Goal: Information Seeking & Learning: Learn about a topic

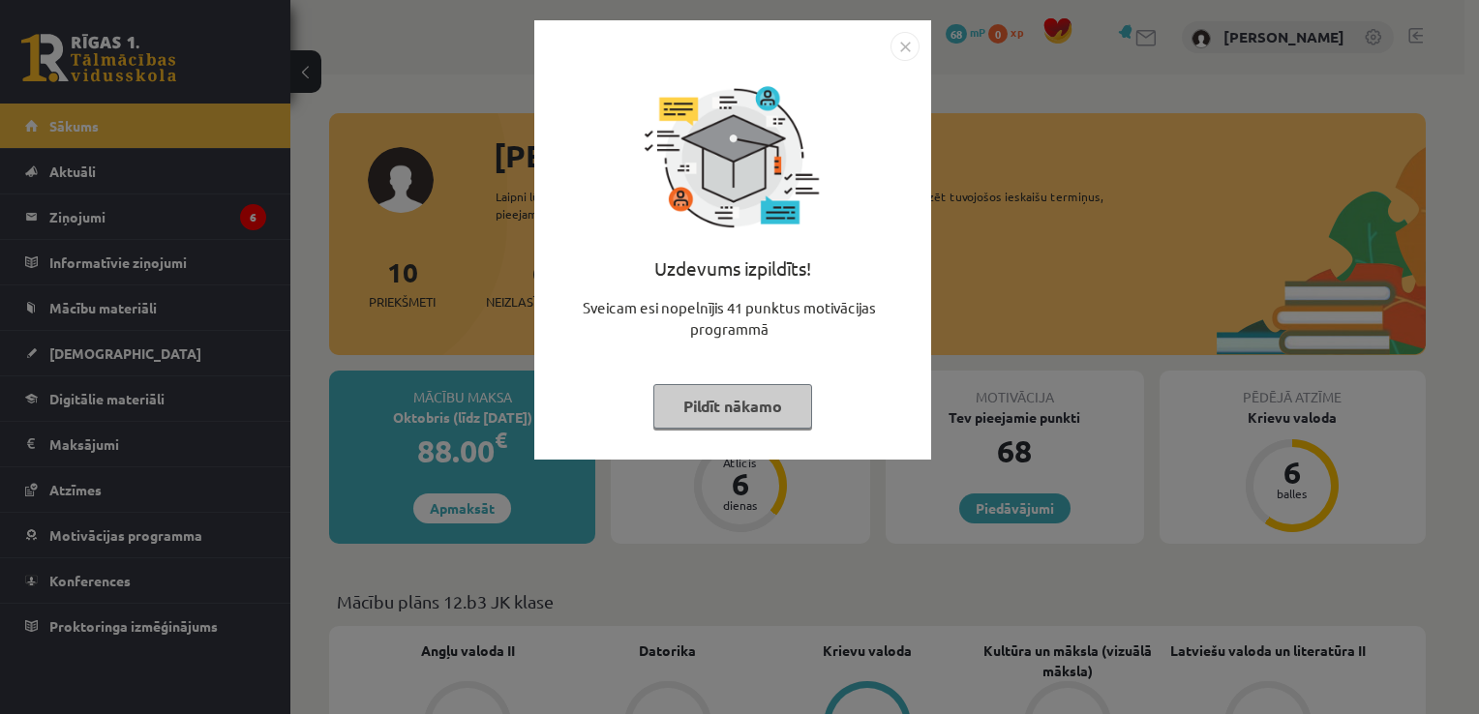
click at [723, 410] on button "Pildīt nākamo" at bounding box center [732, 406] width 159 height 45
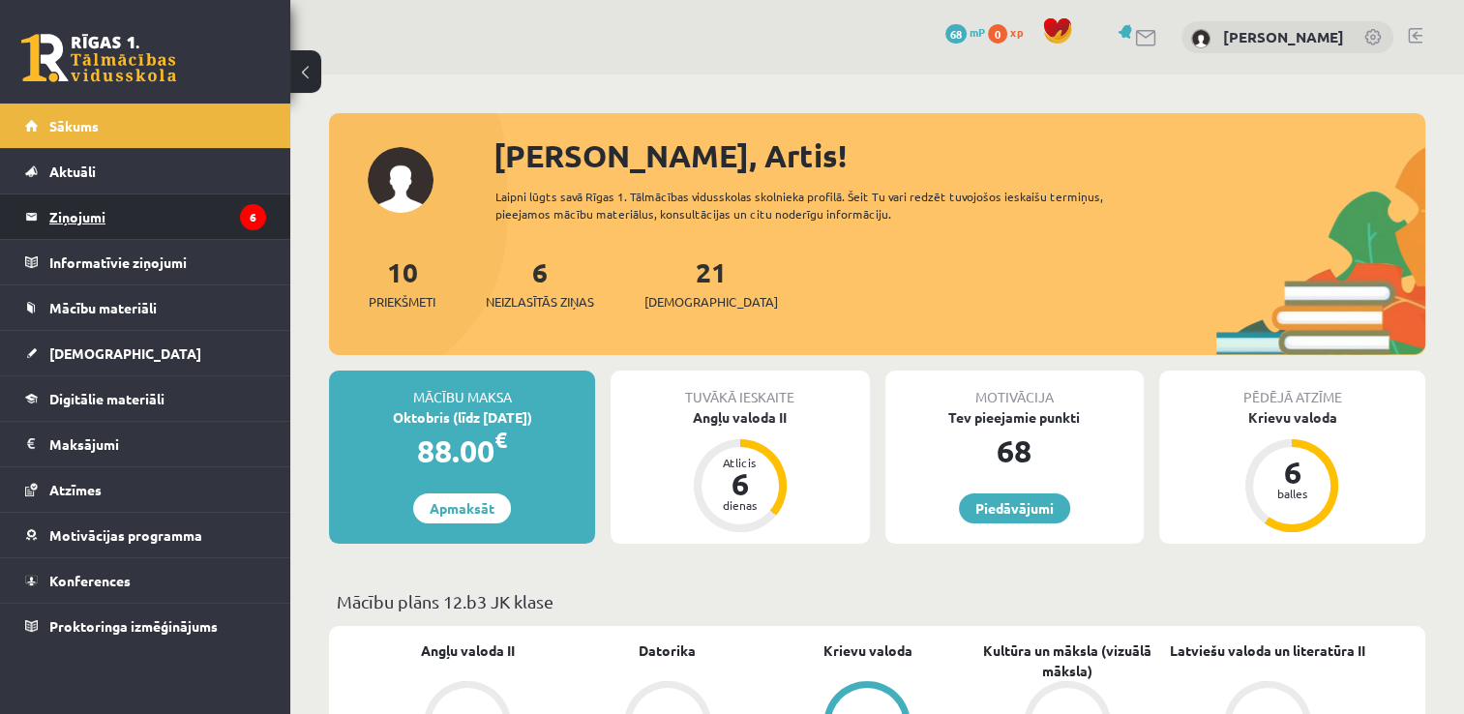
click at [66, 210] on legend "Ziņojumi 6" at bounding box center [157, 217] width 217 height 45
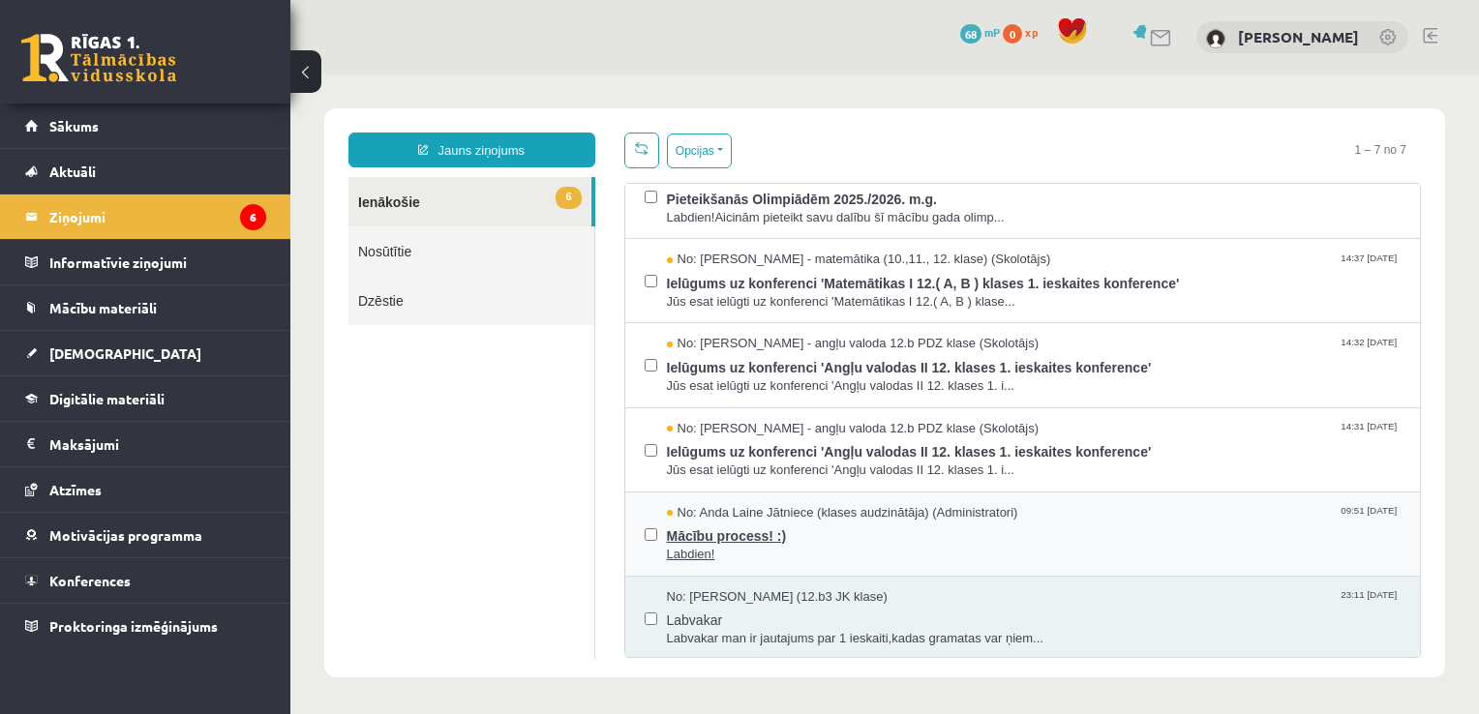
scroll to position [16, 0]
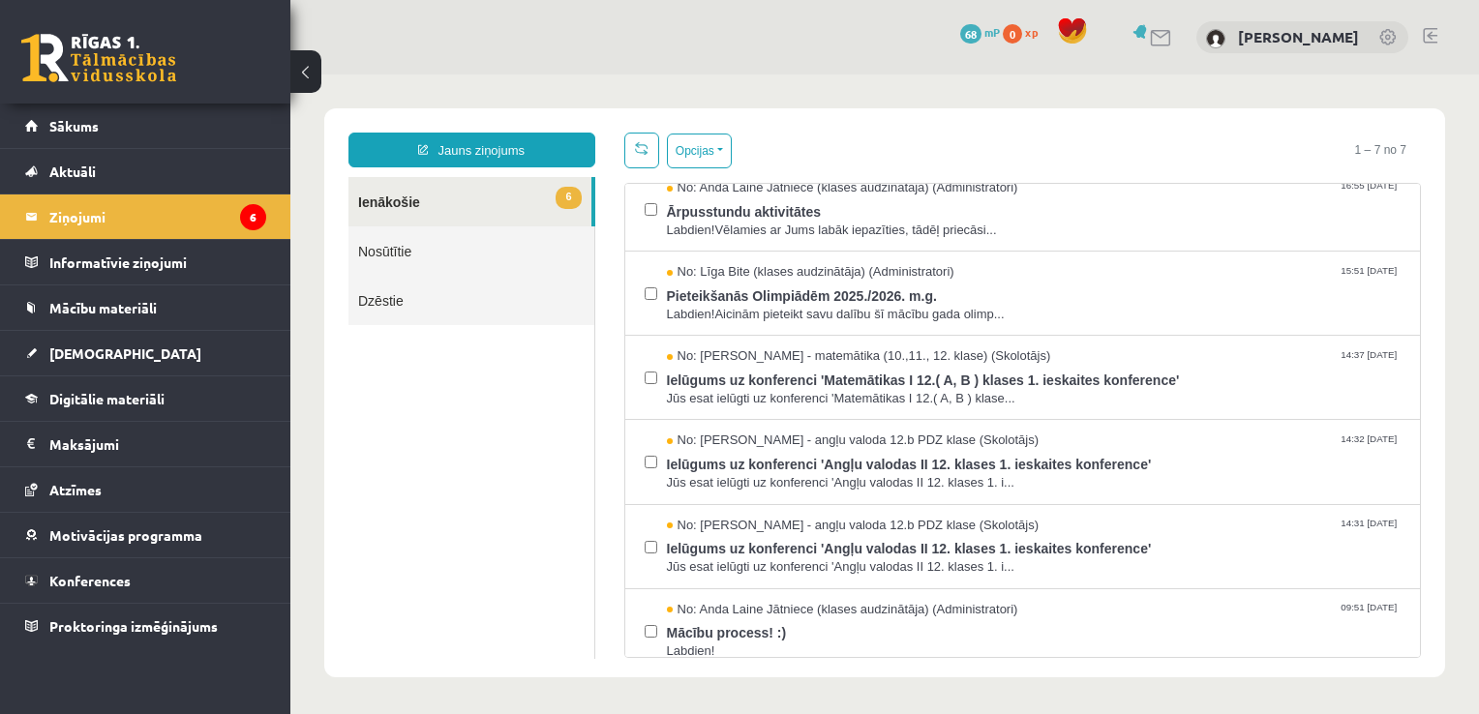
click at [40, 60] on link at bounding box center [98, 58] width 155 height 48
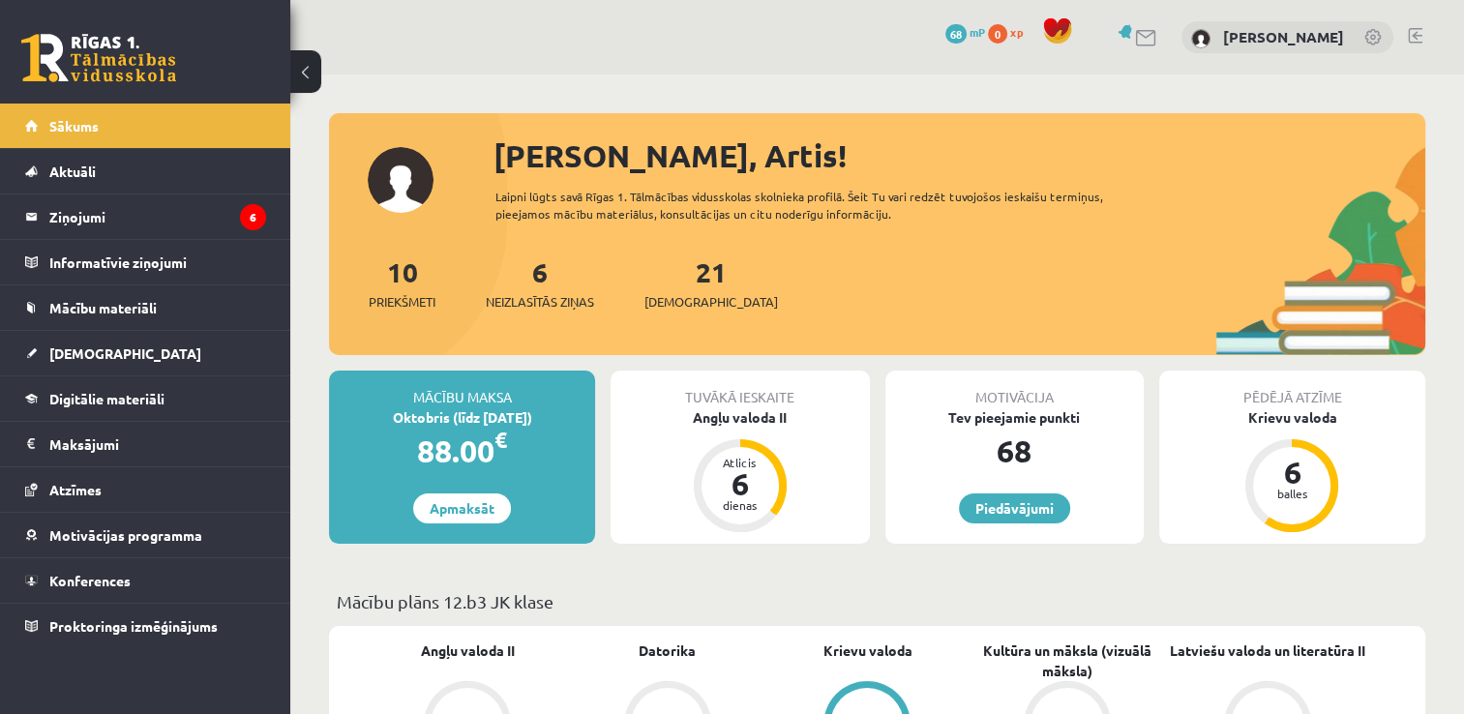
scroll to position [194, 0]
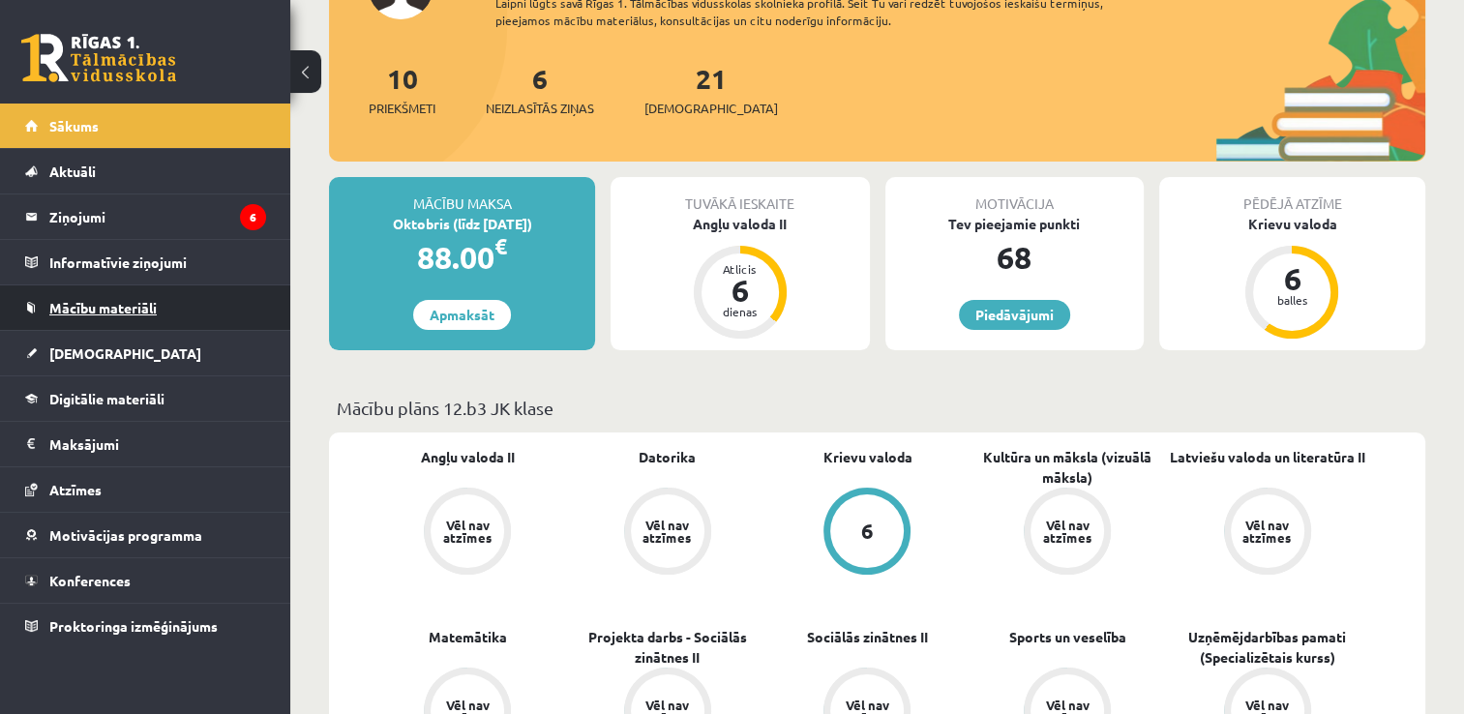
click at [124, 309] on span "Mācību materiāli" at bounding box center [102, 307] width 107 height 17
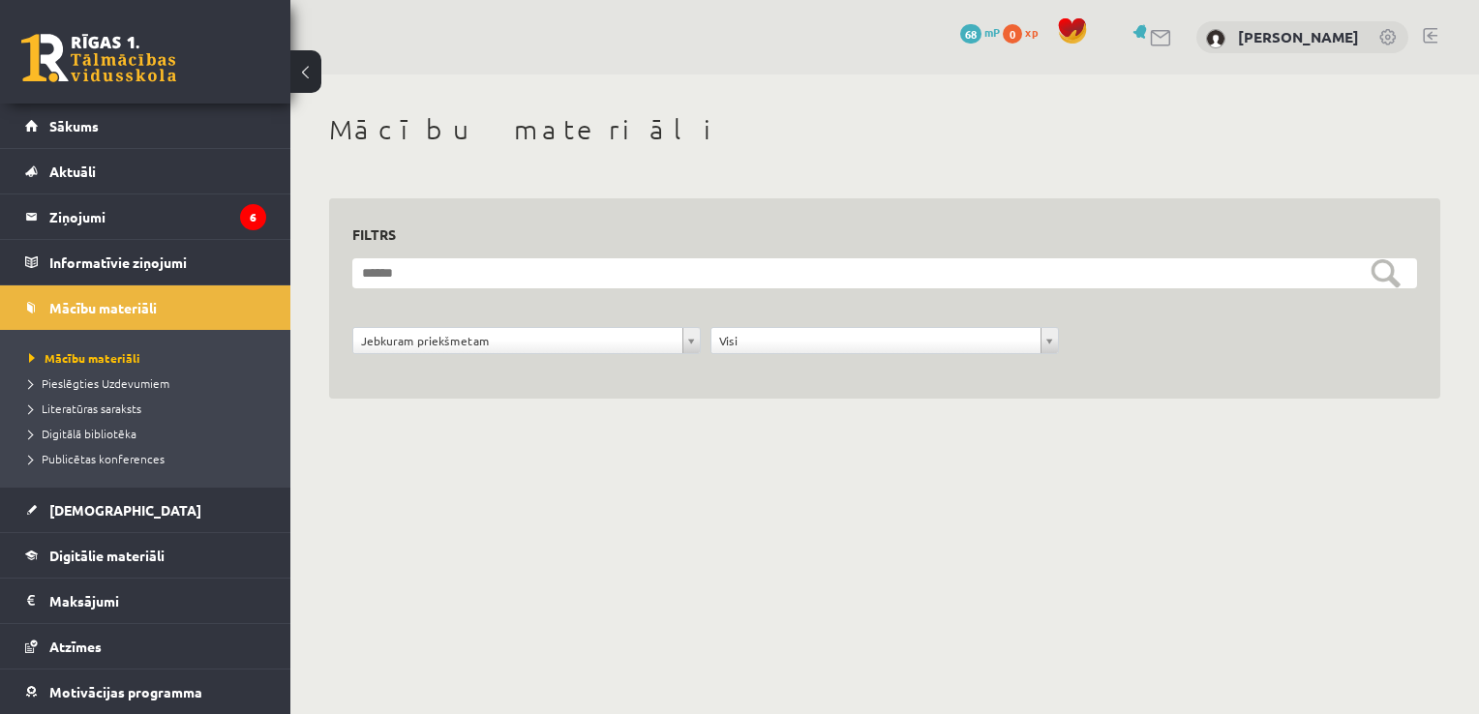
scroll to position [88, 0]
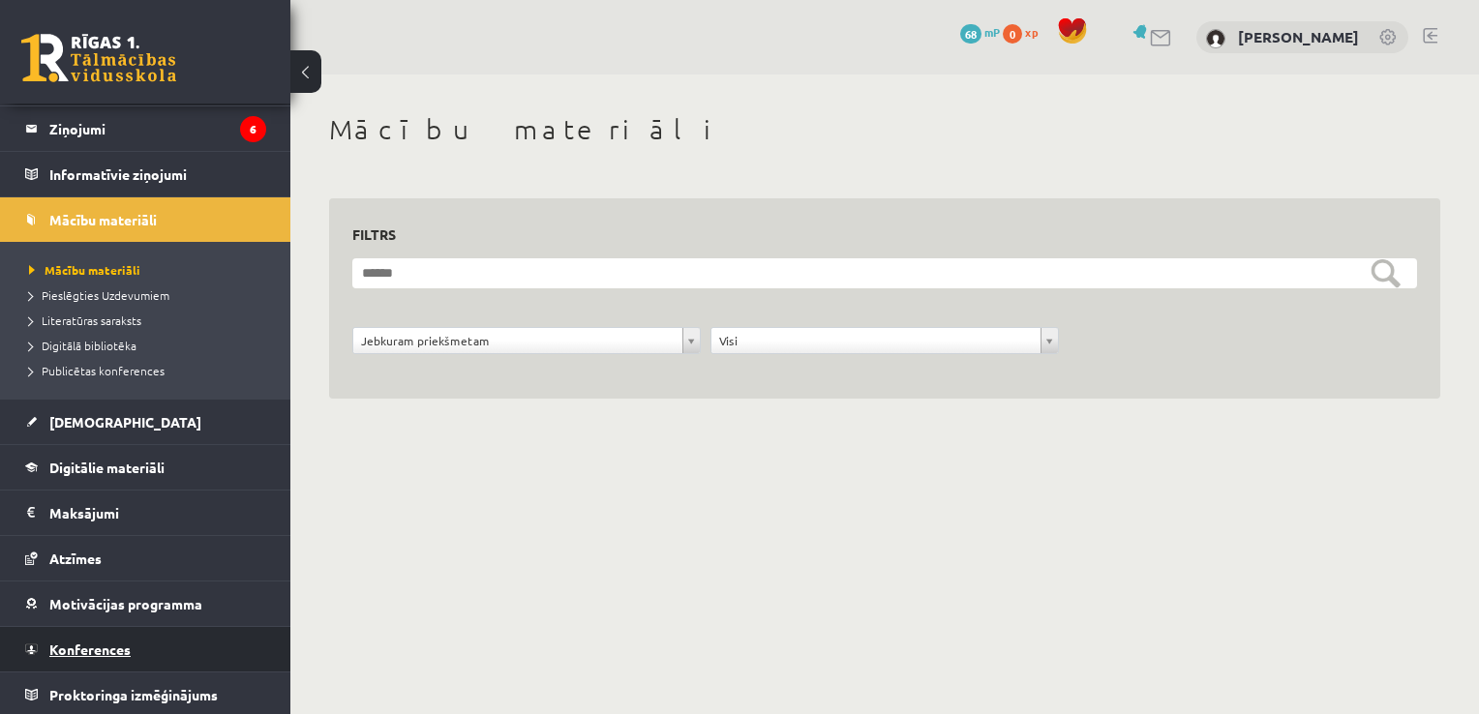
click at [122, 648] on span "Konferences" at bounding box center [89, 649] width 81 height 17
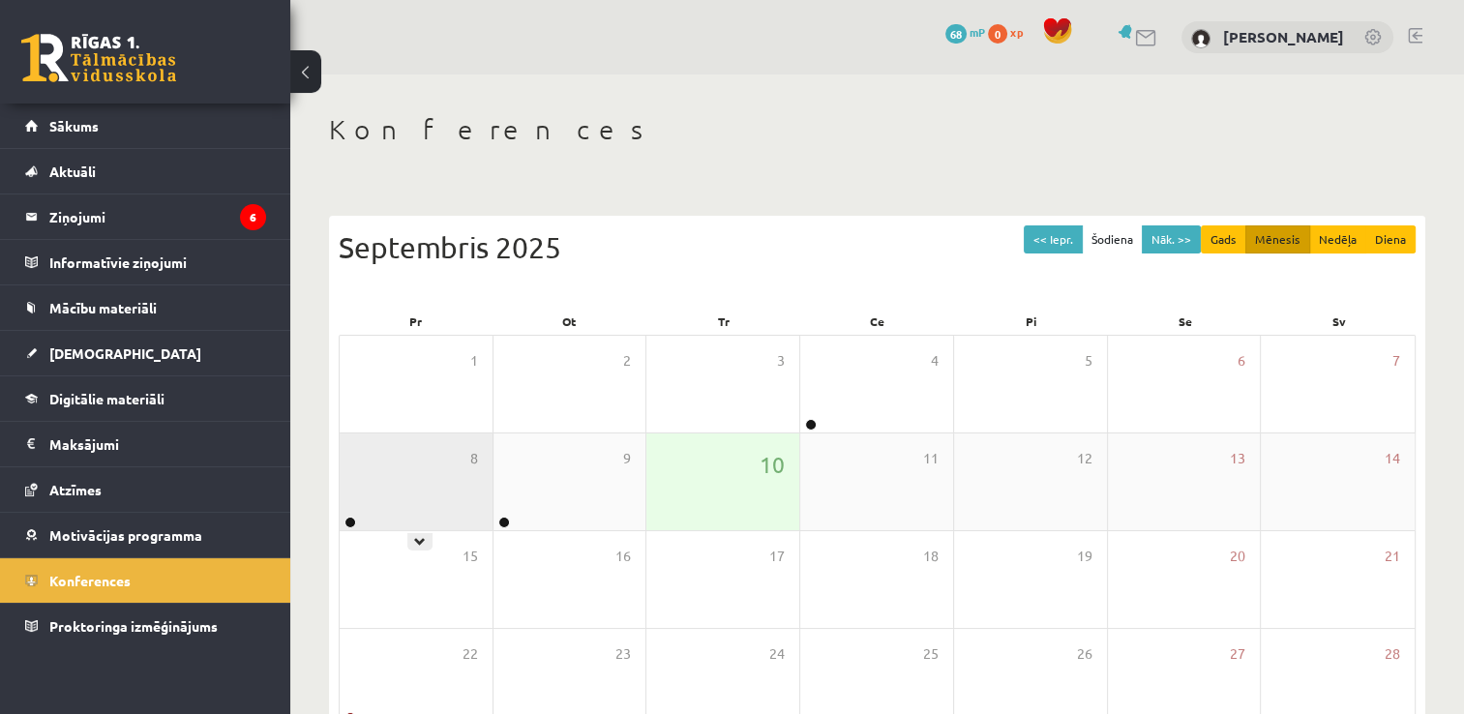
click at [369, 496] on div "8" at bounding box center [416, 482] width 153 height 97
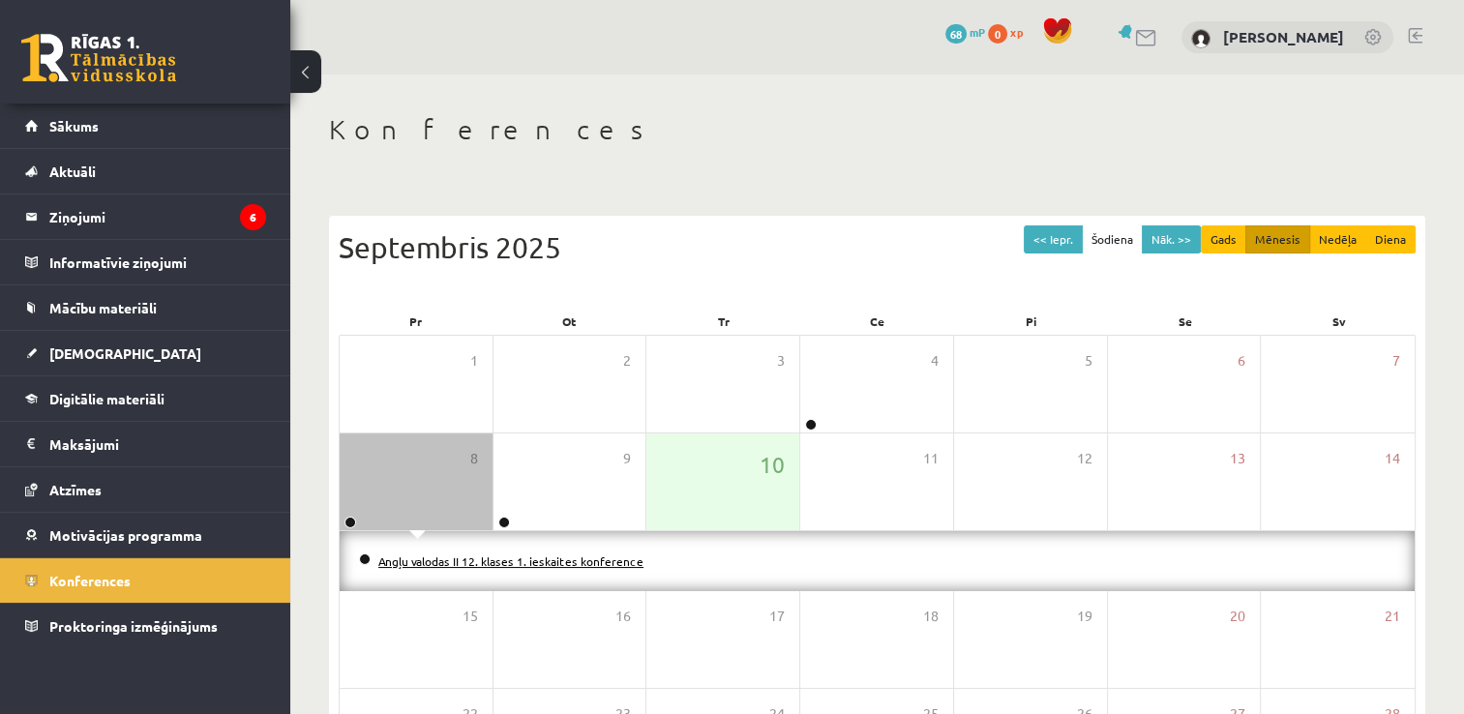
click at [434, 563] on link "Angļu valodas II 12. klases 1. ieskaites konference" at bounding box center [510, 561] width 265 height 15
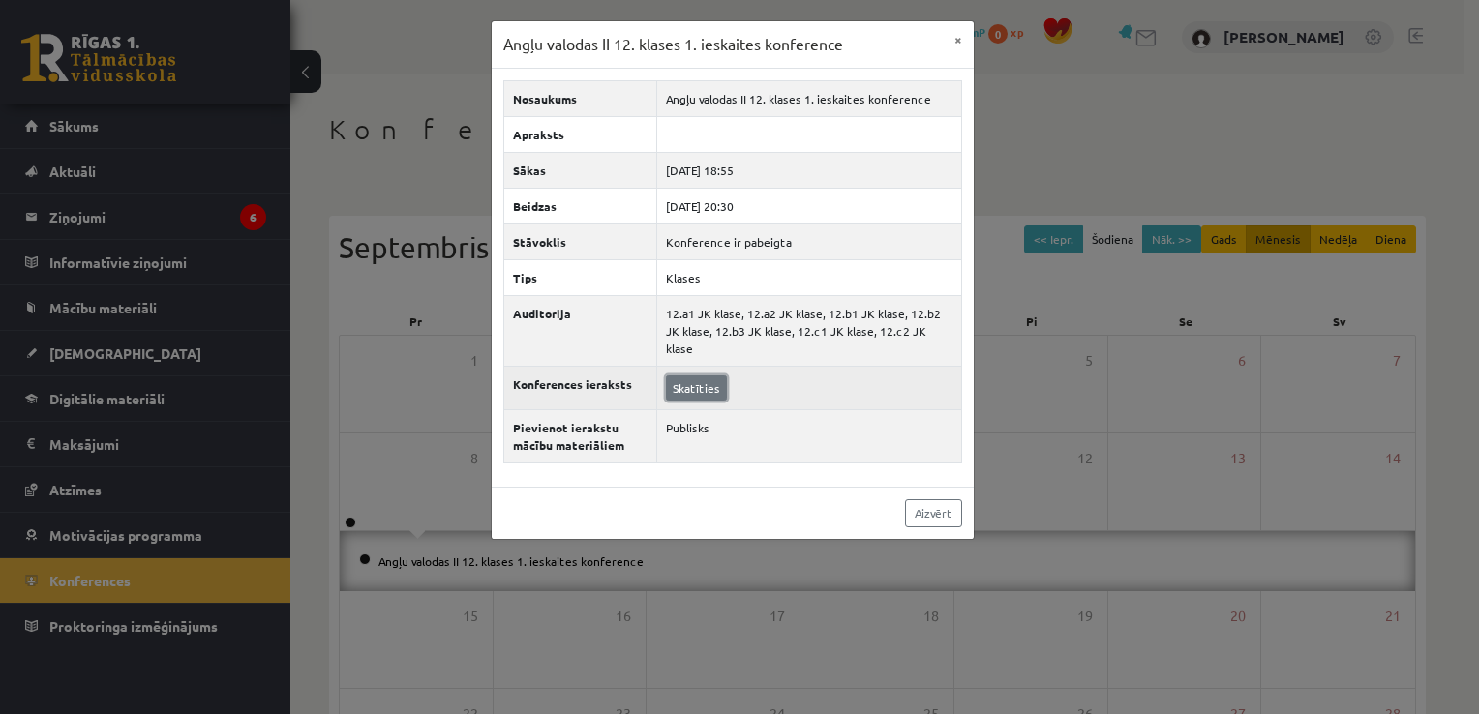
click at [704, 375] on link "Skatīties" at bounding box center [696, 387] width 61 height 25
